Goal: Find specific page/section: Find specific page/section

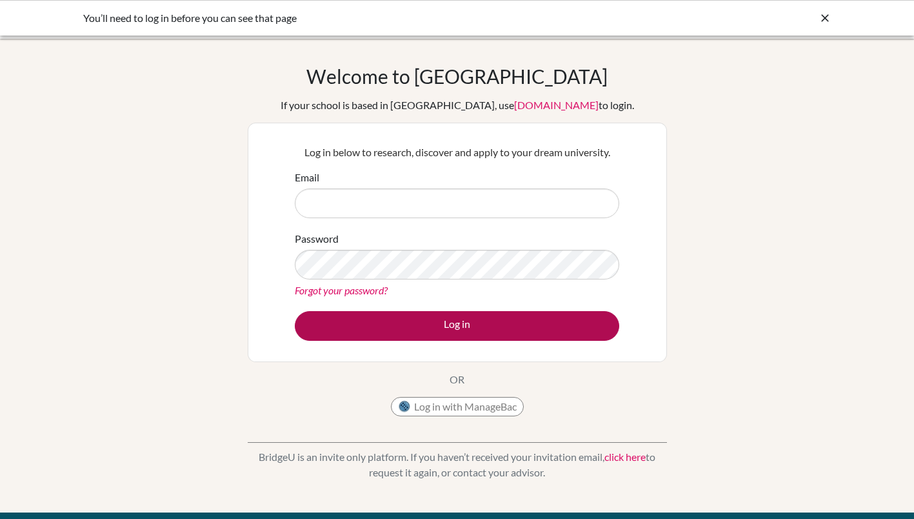
type input "[EMAIL_ADDRESS][DOMAIN_NAME]"
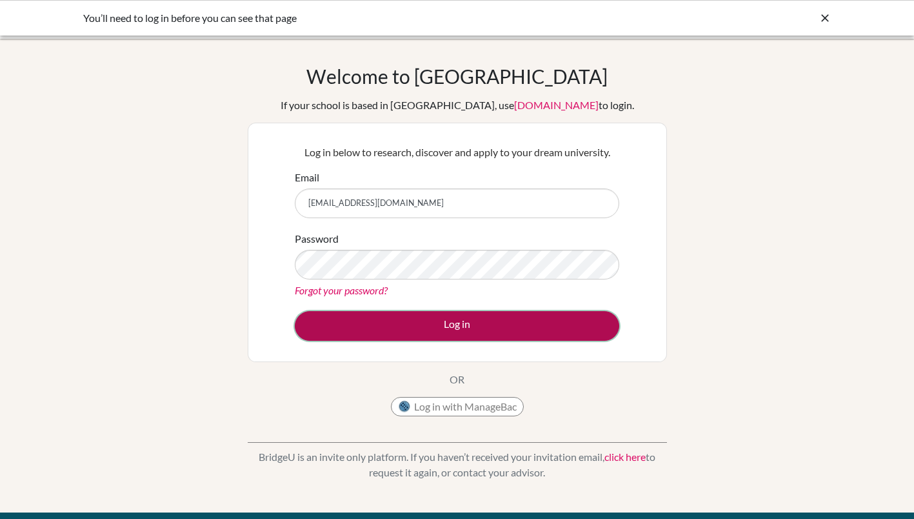
click at [392, 320] on button "Log in" at bounding box center [457, 326] width 325 height 30
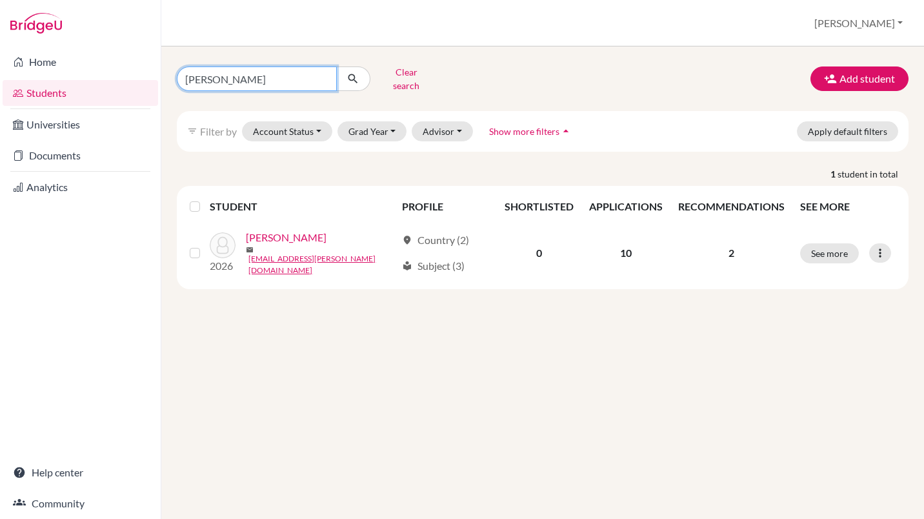
drag, startPoint x: 183, startPoint y: 78, endPoint x: 276, endPoint y: 79, distance: 92.9
click at [276, 79] on input "hammerson-jones" at bounding box center [257, 78] width 160 height 25
type input "[PERSON_NAME]"
click button "submit" at bounding box center [353, 78] width 34 height 25
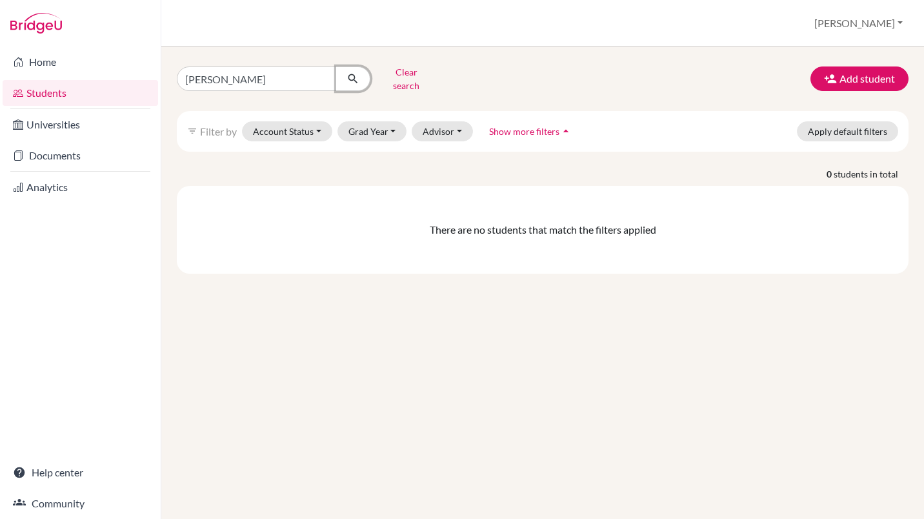
click at [352, 73] on icon "submit" at bounding box center [352, 78] width 13 height 13
drag, startPoint x: 186, startPoint y: 75, endPoint x: 245, endPoint y: 75, distance: 59.4
click at [245, 75] on input "[PERSON_NAME]" at bounding box center [257, 78] width 160 height 25
click at [43, 92] on link "Students" at bounding box center [81, 93] width 156 height 26
click at [38, 125] on link "Universities" at bounding box center [81, 125] width 156 height 26
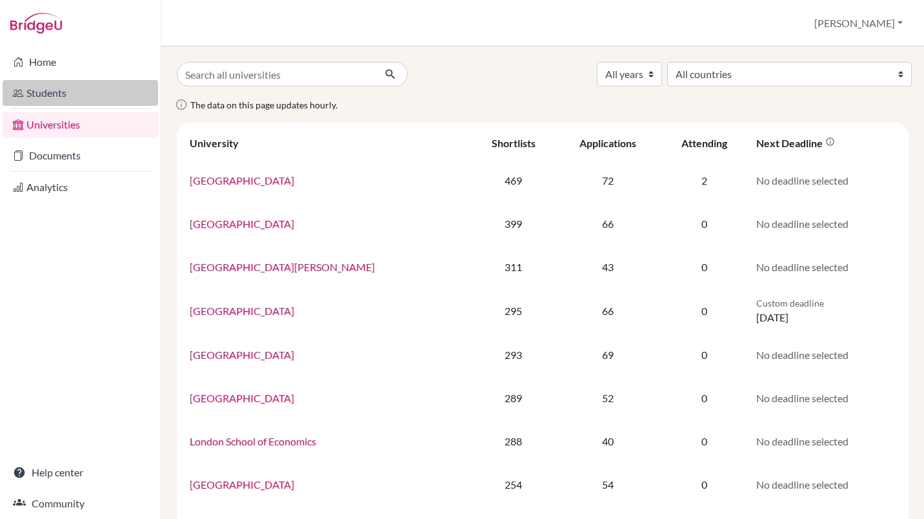
click at [29, 90] on link "Students" at bounding box center [81, 93] width 156 height 26
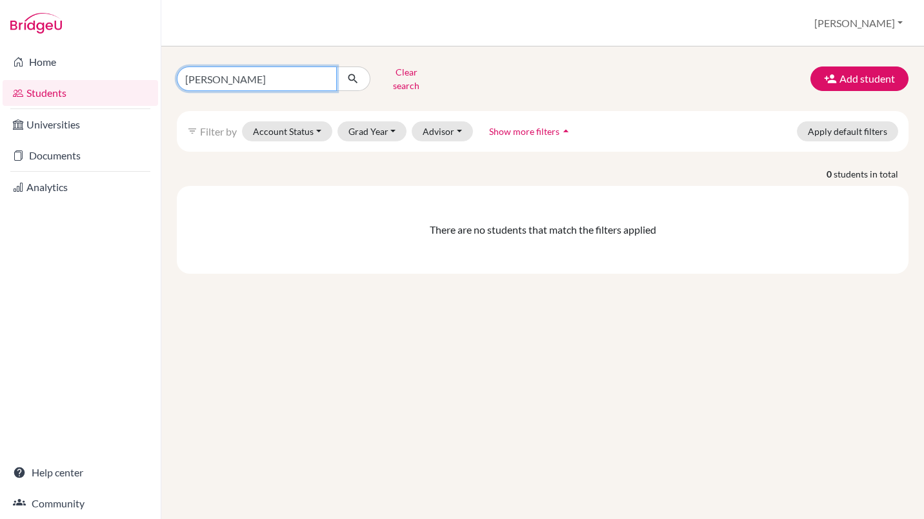
drag, startPoint x: 183, startPoint y: 74, endPoint x: 232, endPoint y: 78, distance: 49.2
click at [232, 78] on input "[PERSON_NAME]" at bounding box center [257, 78] width 160 height 25
click at [352, 72] on icon "submit" at bounding box center [352, 78] width 13 height 13
click at [532, 74] on div "Clear search Add student" at bounding box center [542, 79] width 751 height 34
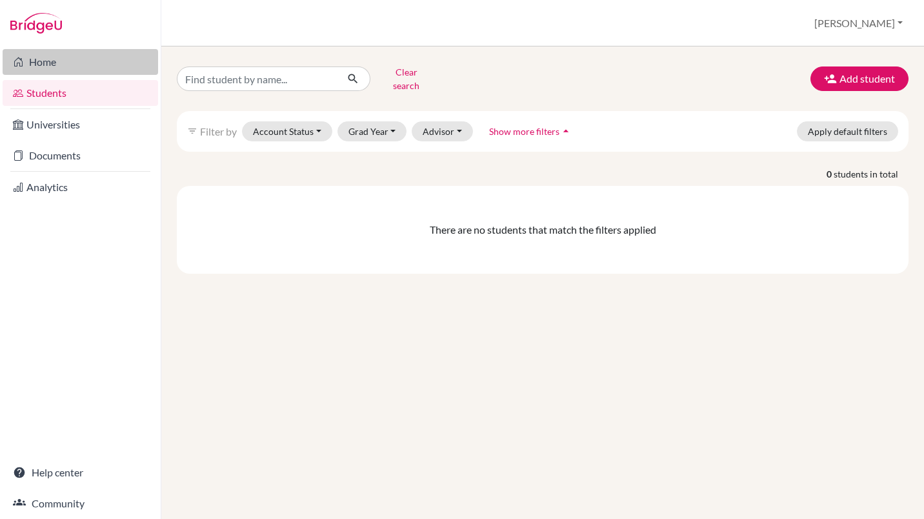
click at [33, 59] on link "Home" at bounding box center [81, 62] width 156 height 26
click at [457, 121] on button "Advisor" at bounding box center [442, 131] width 61 height 20
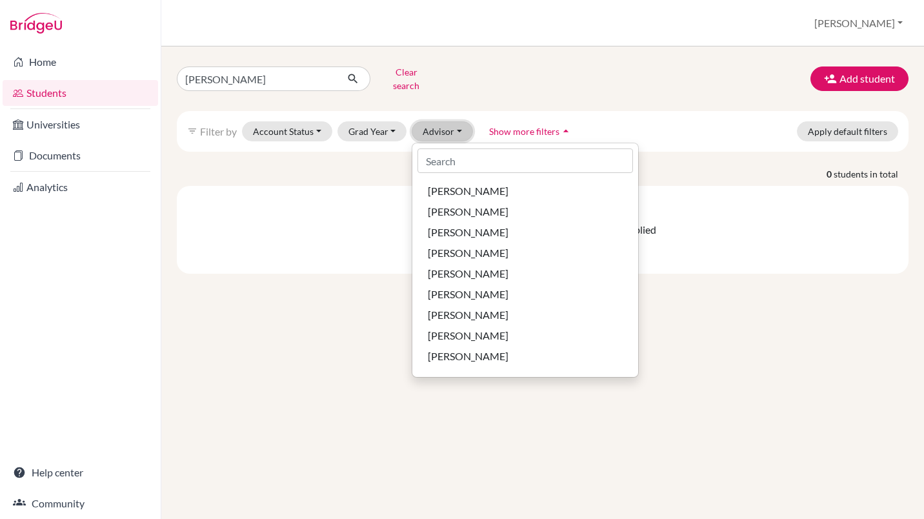
scroll to position [241, 0]
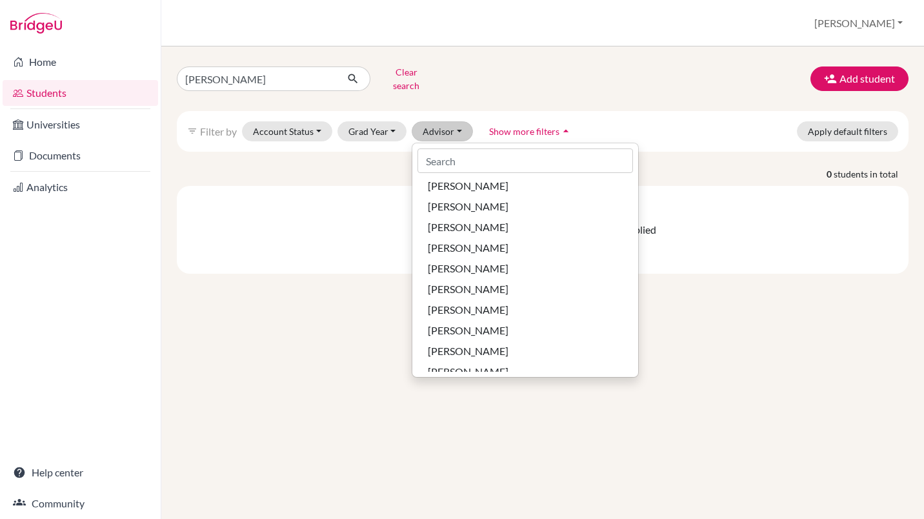
drag, startPoint x: 596, startPoint y: 357, endPoint x: 587, endPoint y: 388, distance: 31.5
click at [587, 388] on div "[PERSON_NAME] Clear search Add student filter_list Filter by Account Status Act…" at bounding box center [542, 282] width 763 height 472
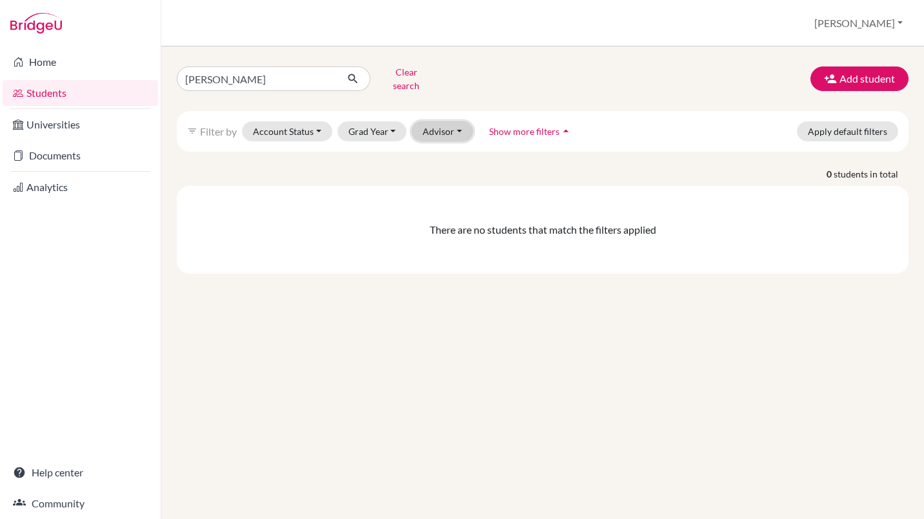
click at [454, 121] on button "Advisor" at bounding box center [442, 131] width 61 height 20
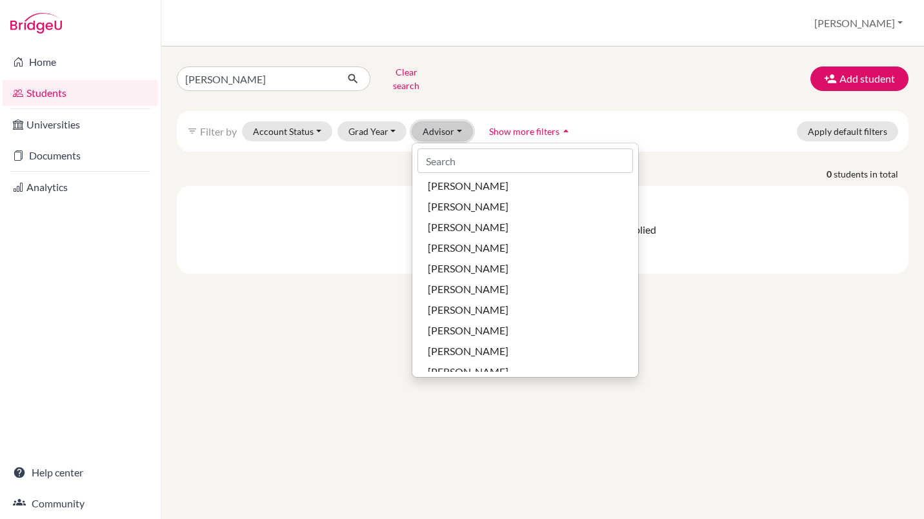
scroll to position [99, 0]
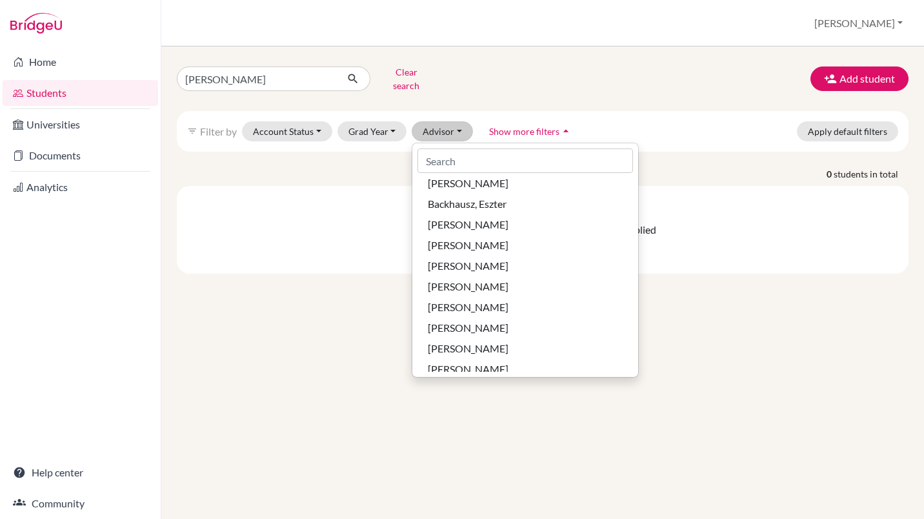
click at [704, 371] on div "[PERSON_NAME] Clear search Add student filter_list Filter by Account Status Act…" at bounding box center [542, 282] width 763 height 472
